Goal: Information Seeking & Learning: Check status

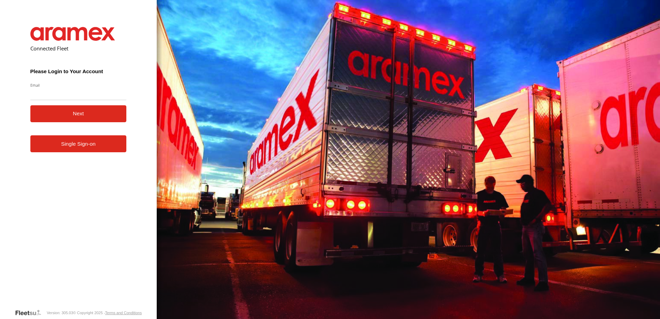
click at [98, 152] on link "Single Sign-on" at bounding box center [78, 143] width 96 height 17
click at [94, 135] on form "Connected Fleet Please Login to Your Account Email Enter a valid login email ad…" at bounding box center [78, 163] width 117 height 292
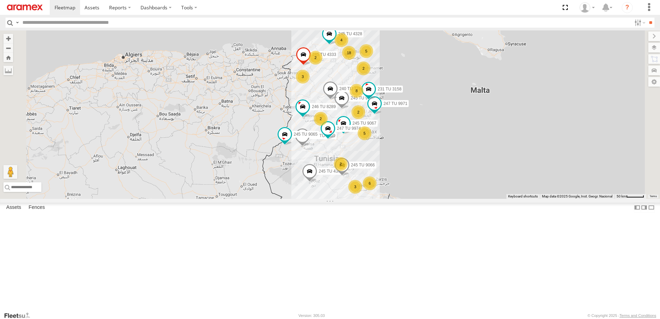
click at [371, 140] on div "5" at bounding box center [365, 133] width 14 height 14
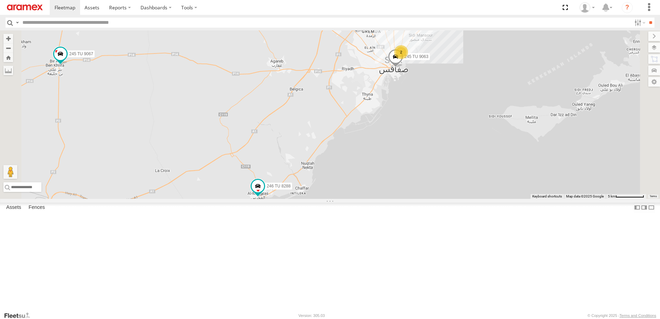
click at [408, 59] on div "2" at bounding box center [401, 52] width 14 height 14
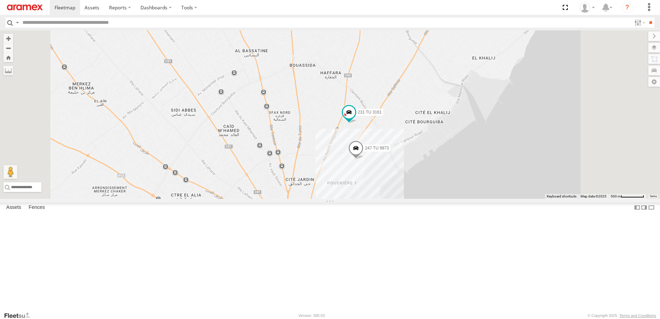
drag, startPoint x: 423, startPoint y: 241, endPoint x: 428, endPoint y: 189, distance: 51.7
click at [428, 189] on div "245 TU 4334 231 TU 3159 245 TU 4333 245 TU 9065 245 TU 9067 245 TU 9060 245 TU …" at bounding box center [330, 114] width 660 height 168
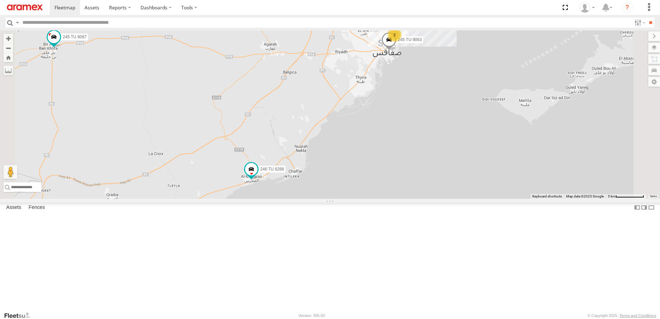
drag, startPoint x: 401, startPoint y: 242, endPoint x: 459, endPoint y: 134, distance: 123.2
click at [459, 134] on div "245 TU 4334 231 TU 3159 245 TU 4333 245 TU 9065 245 TU 9067 245 TU 9060 245 TU …" at bounding box center [330, 114] width 660 height 168
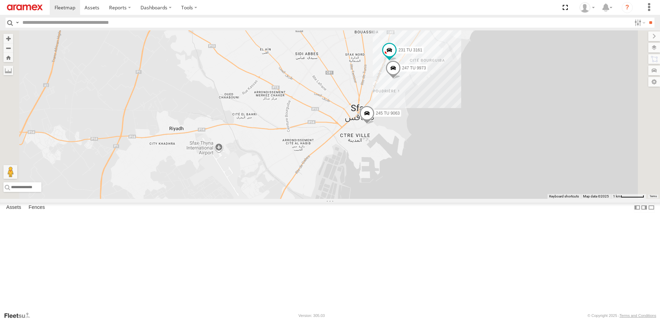
click at [374, 124] on span at bounding box center [366, 115] width 15 height 19
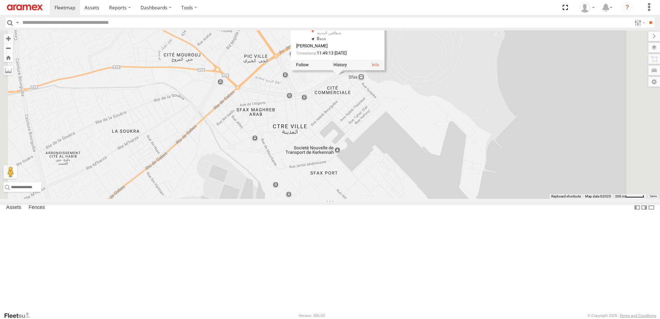
click at [445, 164] on div "245 TU 4334 231 TU 3159 245 TU 4333 245 TU 9065 245 TU 9067 245 TU 9060 245 TU …" at bounding box center [330, 114] width 660 height 168
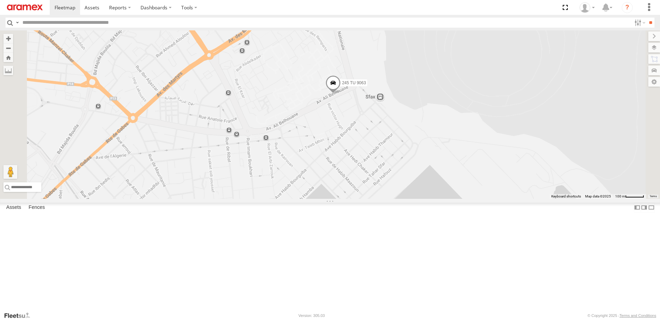
drag, startPoint x: 423, startPoint y: 127, endPoint x: 423, endPoint y: 160, distance: 33.1
click at [423, 160] on div "245 TU 4334 231 TU 3159 245 TU 4333 245 TU 9065 245 TU 9067 245 TU 9060 245 TU …" at bounding box center [330, 114] width 660 height 168
click at [341, 94] on span at bounding box center [332, 84] width 15 height 19
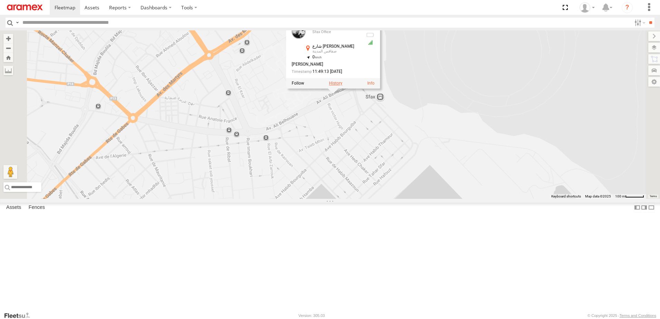
click at [342, 86] on label at bounding box center [335, 83] width 13 height 5
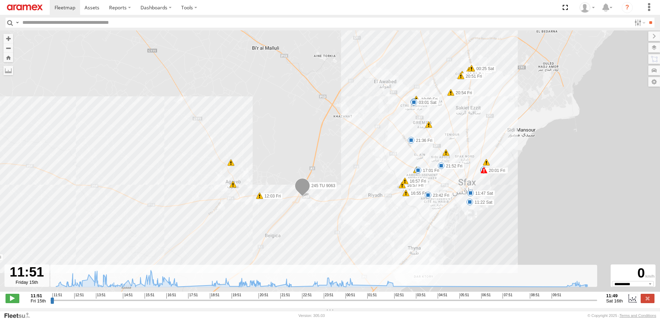
drag, startPoint x: 556, startPoint y: 153, endPoint x: 434, endPoint y: 177, distance: 124.1
click at [434, 177] on div "245 TU 9063 13:38 Fri 14:03 Fri 15:15 Fri 15:15 Fri 15:16 Fri 15:37 Fri 15:37 F…" at bounding box center [330, 164] width 660 height 269
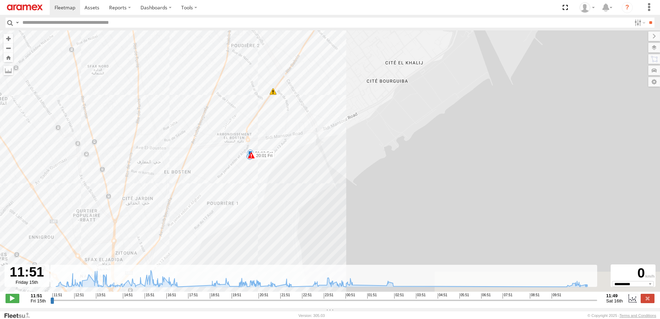
drag, startPoint x: 200, startPoint y: 175, endPoint x: 278, endPoint y: 129, distance: 90.6
click at [277, 130] on div "245 TU 9063 13:38 Fri 14:03 Fri 15:15 Fri 15:15 Fri 15:16 Fri 15:37 Fri 15:37 F…" at bounding box center [330, 164] width 660 height 269
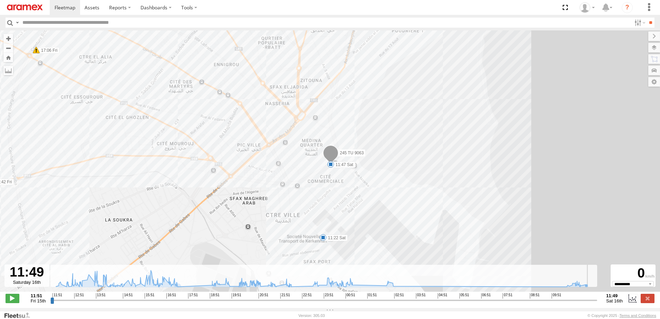
drag, startPoint x: 54, startPoint y: 303, endPoint x: 605, endPoint y: 311, distance: 551.2
click at [597, 303] on input "range" at bounding box center [323, 300] width 547 height 7
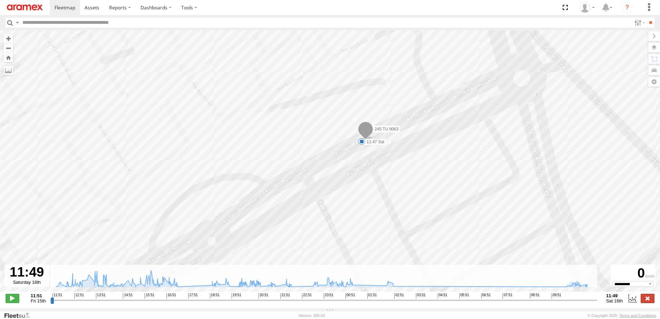
click at [648, 302] on label at bounding box center [648, 298] width 14 height 9
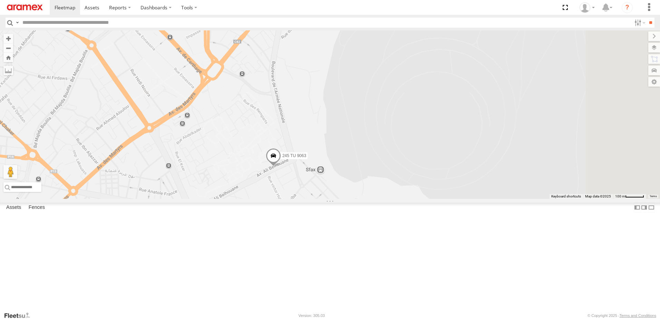
drag, startPoint x: 387, startPoint y: 88, endPoint x: 327, endPoint y: 162, distance: 95.2
click at [327, 162] on div "245 TU 9063" at bounding box center [330, 114] width 660 height 168
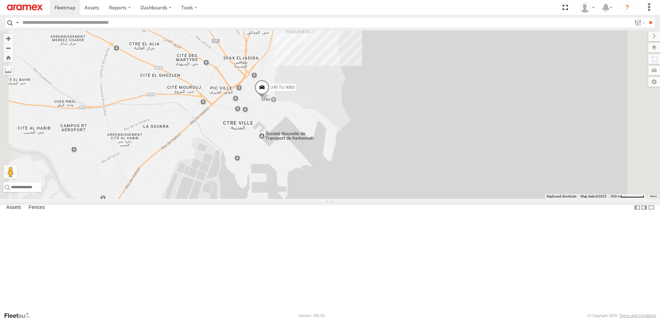
drag, startPoint x: 352, startPoint y: 98, endPoint x: 330, endPoint y: 139, distance: 46.8
click at [330, 139] on div "245 TU 9063 247 TU 9973" at bounding box center [330, 114] width 660 height 168
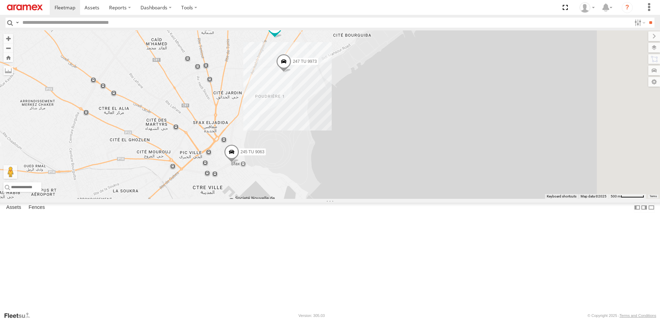
drag, startPoint x: 342, startPoint y: 106, endPoint x: 328, endPoint y: 156, distance: 52.1
click at [328, 155] on div "245 TU 9063 231 TU 3161 247 TU 9973" at bounding box center [330, 114] width 660 height 168
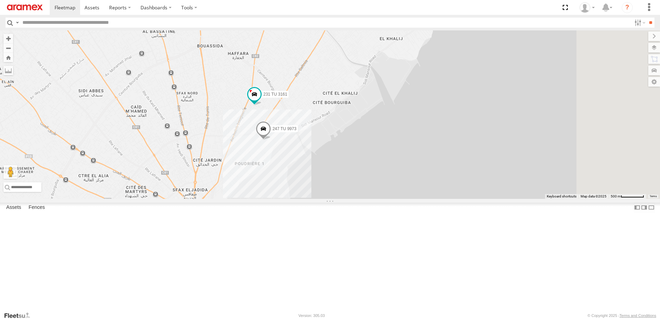
drag, startPoint x: 331, startPoint y: 119, endPoint x: 315, endPoint y: 148, distance: 32.6
click at [316, 146] on div "245 TU 9063 231 TU 3161 247 TU 9973" at bounding box center [330, 114] width 660 height 168
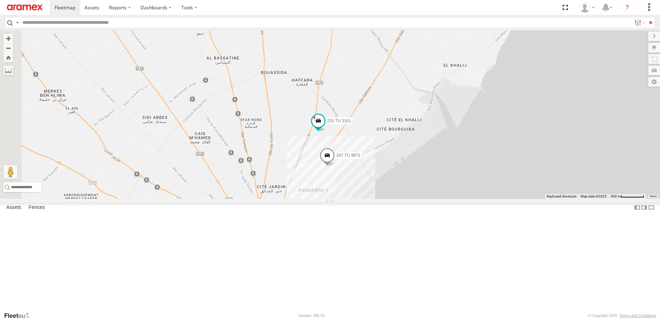
drag, startPoint x: 314, startPoint y: 145, endPoint x: 421, endPoint y: 97, distance: 117.7
click at [421, 97] on div "245 TU 9063 231 TU 3161 247 TU 9973" at bounding box center [330, 114] width 660 height 168
click at [337, 167] on span at bounding box center [328, 158] width 15 height 19
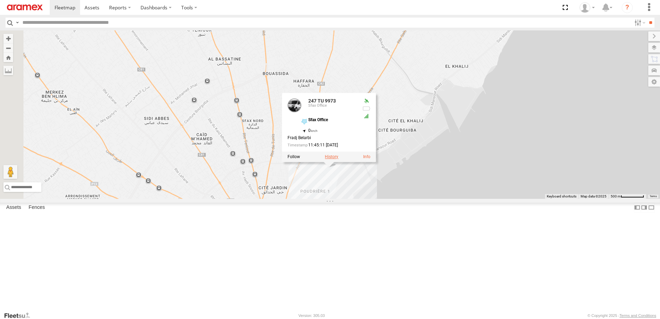
click at [338, 159] on label at bounding box center [331, 157] width 13 height 5
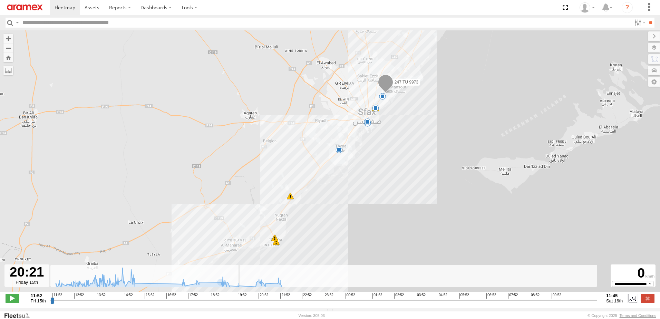
drag, startPoint x: 52, startPoint y: 303, endPoint x: 245, endPoint y: 309, distance: 192.3
click at [245, 303] on input "range" at bounding box center [323, 300] width 547 height 7
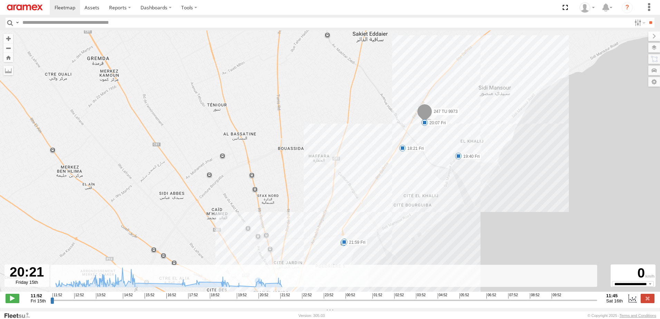
drag, startPoint x: 425, startPoint y: 146, endPoint x: 427, endPoint y: 132, distance: 14.6
click at [426, 133] on div "247 TU 9973 14:32 Fri 14:39 Fri 15:07 Fri 15:34 Fri 17:49 Fri 21:09 Fri 21:18 F…" at bounding box center [330, 164] width 660 height 269
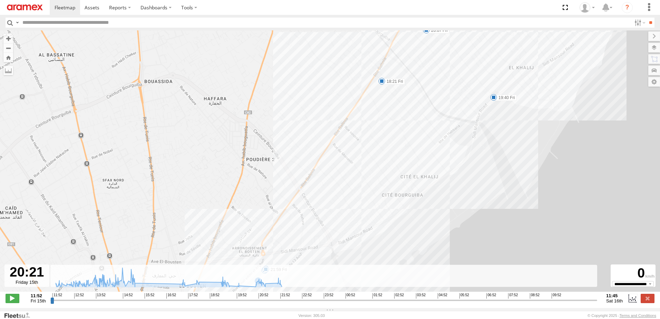
drag, startPoint x: 425, startPoint y: 111, endPoint x: 328, endPoint y: 208, distance: 137.2
click at [331, 209] on div "247 TU 9973 14:32 Fri 14:39 Fri 15:07 Fri 15:34 Fri 17:49 Fri 21:09 Fri 21:18 F…" at bounding box center [330, 164] width 660 height 269
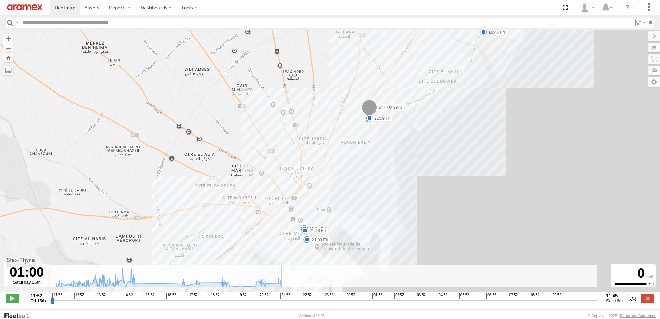
drag, startPoint x: 243, startPoint y: 303, endPoint x: 401, endPoint y: 299, distance: 158.5
type input "**********"
click at [399, 299] on input "range" at bounding box center [323, 300] width 547 height 7
click at [653, 302] on label at bounding box center [648, 298] width 14 height 9
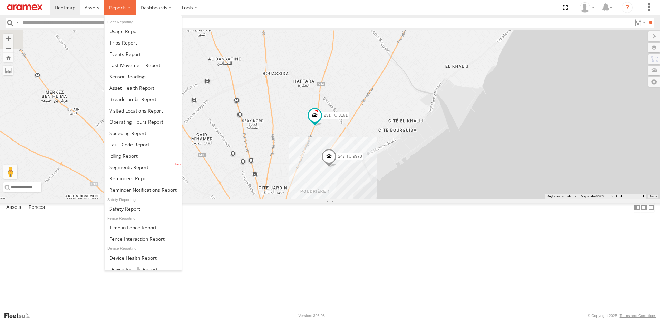
click at [123, 8] on span at bounding box center [118, 7] width 18 height 7
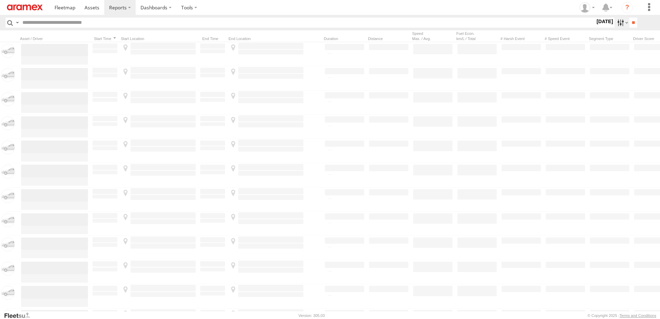
click at [617, 23] on label at bounding box center [621, 23] width 15 height 10
click at [0, 0] on span "Yesterday" at bounding box center [0, 0] width 0 height 0
click at [632, 21] on input "**" at bounding box center [633, 23] width 8 height 10
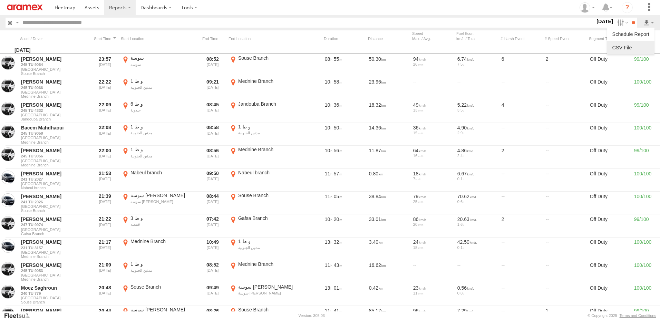
click at [628, 48] on link at bounding box center [631, 47] width 42 height 10
click at [207, 25] on input "text" at bounding box center [307, 23] width 575 height 10
type input "****"
click at [629, 18] on input "**" at bounding box center [633, 23] width 8 height 10
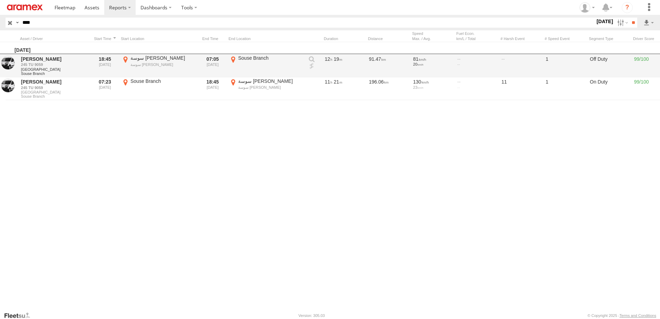
click at [309, 66] on link at bounding box center [311, 66] width 7 height 7
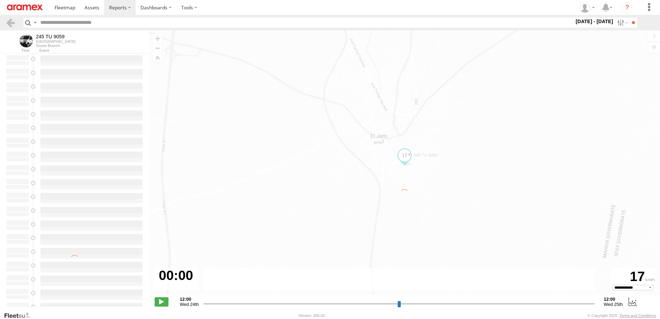
select select "**********"
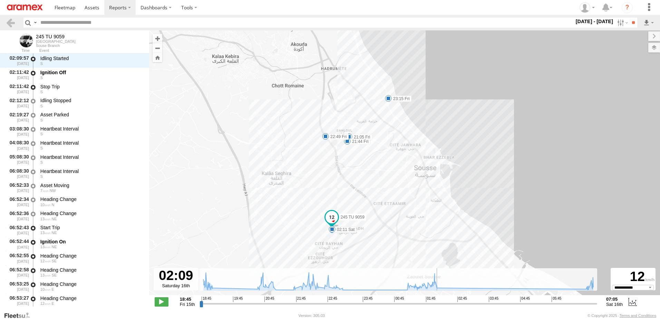
scroll to position [4809, 0]
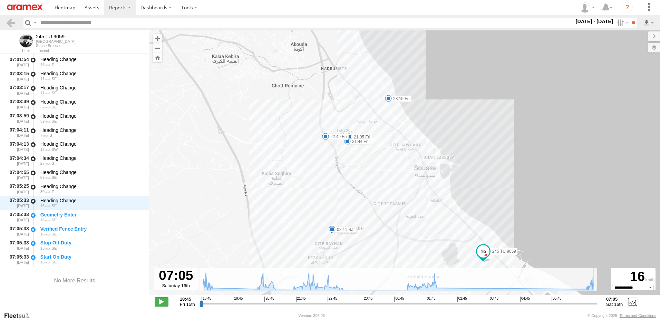
drag, startPoint x: 201, startPoint y: 304, endPoint x: 595, endPoint y: 298, distance: 393.8
type input "**********"
click at [595, 300] on input "range" at bounding box center [398, 303] width 398 height 7
click at [9, 22] on link at bounding box center [11, 23] width 10 height 10
